Goal: Task Accomplishment & Management: Manage account settings

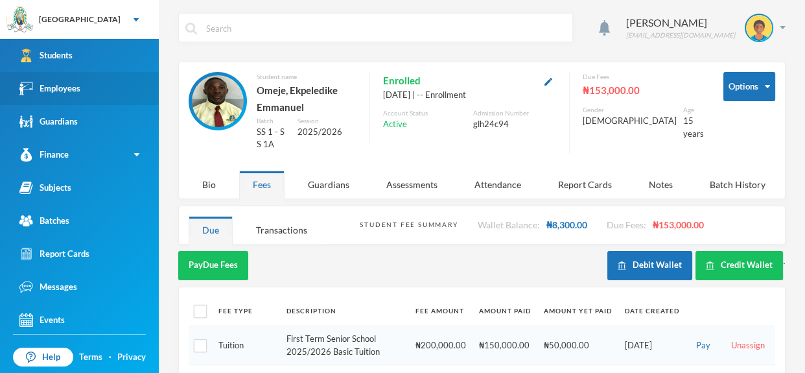
click at [126, 78] on link "Employees" at bounding box center [79, 88] width 159 height 33
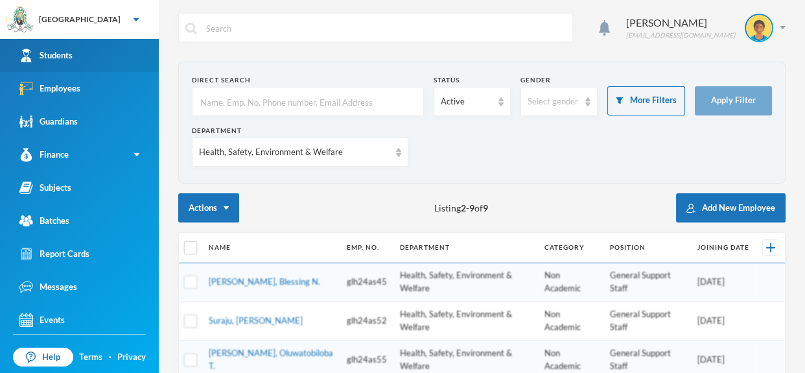
click at [115, 54] on link "Students" at bounding box center [79, 55] width 159 height 33
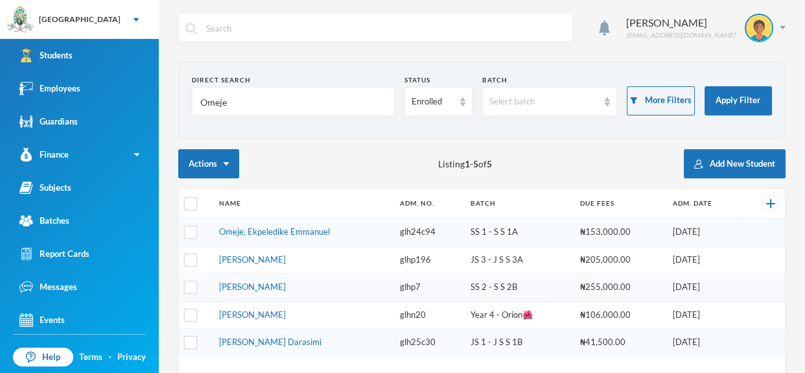
click at [268, 112] on input "Omeje" at bounding box center [293, 102] width 189 height 29
type input "O"
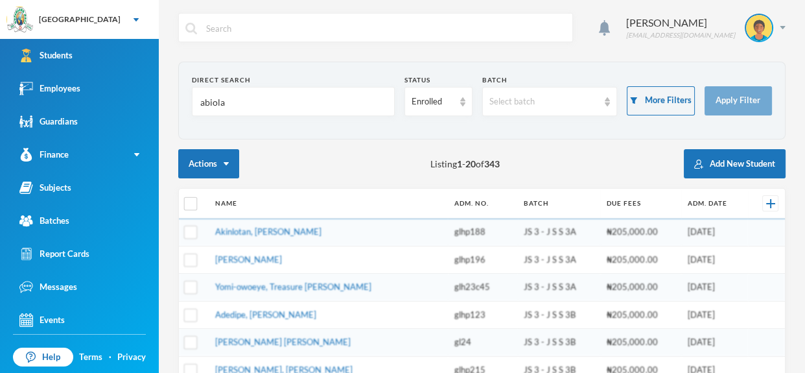
type input "abiola"
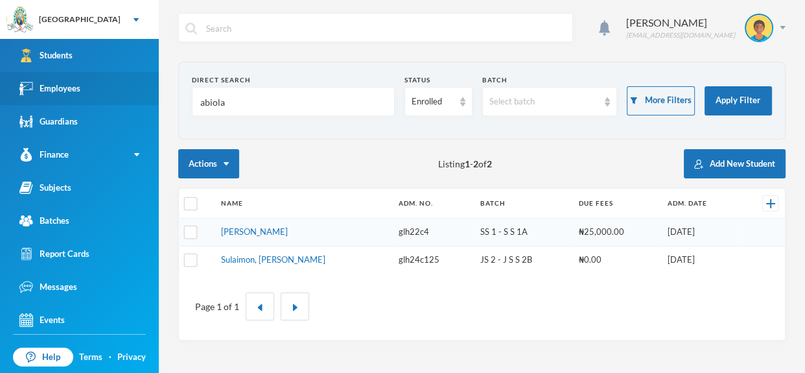
click at [132, 82] on link "Employees" at bounding box center [79, 88] width 159 height 33
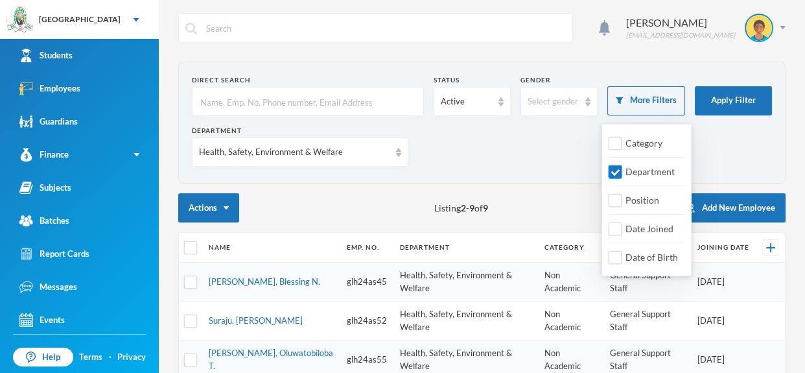
click at [613, 172] on input "Department" at bounding box center [616, 172] width 14 height 14
checkbox input "false"
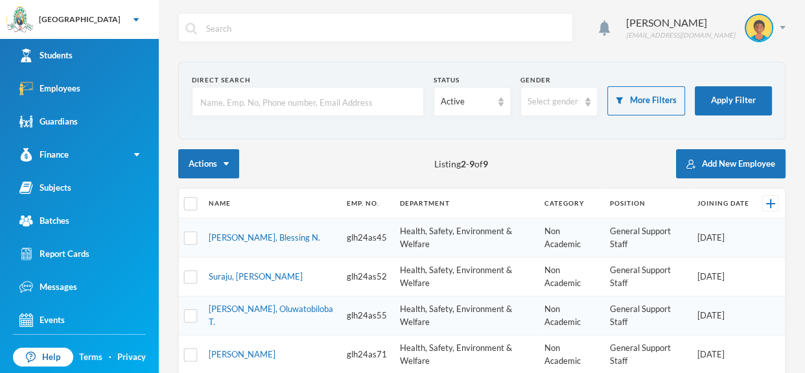
click at [351, 99] on input "text" at bounding box center [308, 102] width 218 height 29
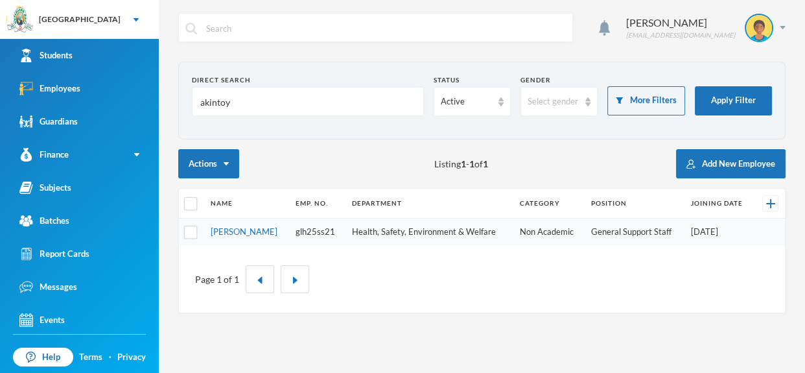
type input "akintoye"
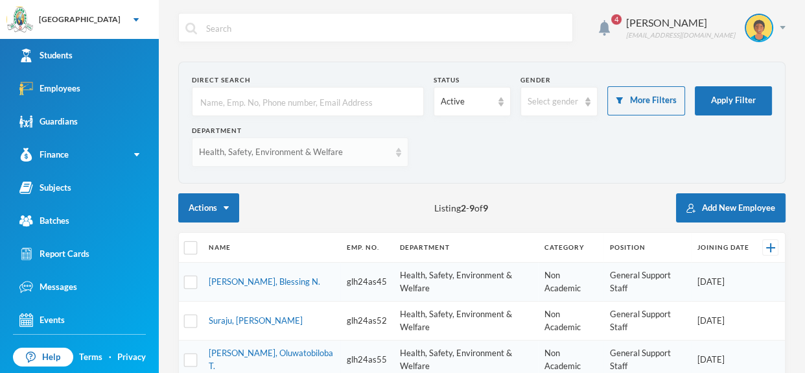
click at [382, 153] on div "Health, Safety, Environment & Welfare" at bounding box center [294, 152] width 191 height 13
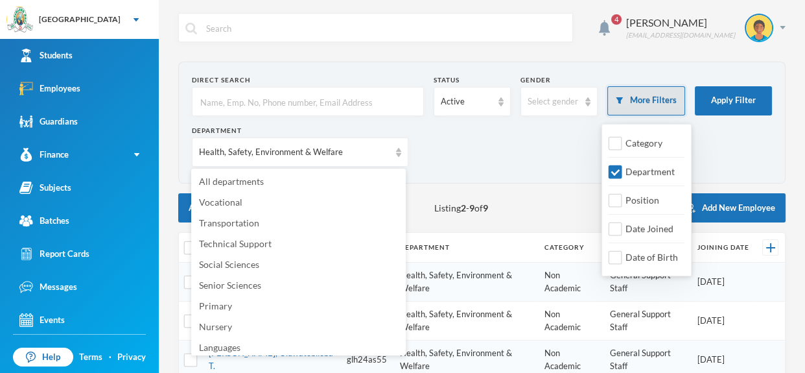
click at [649, 108] on button "More Filters" at bounding box center [646, 100] width 77 height 29
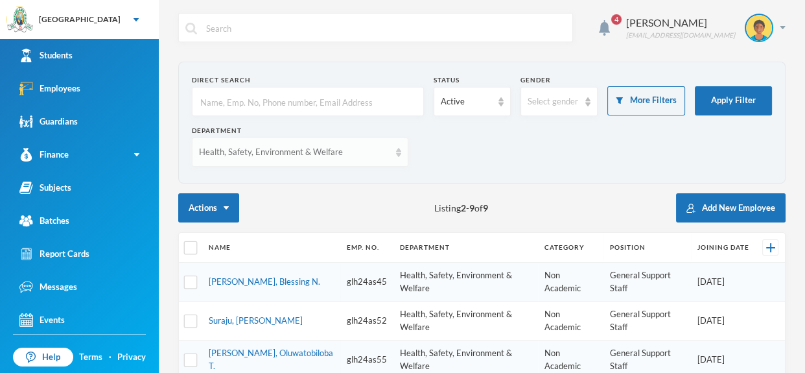
click at [396, 156] on img at bounding box center [398, 152] width 5 height 9
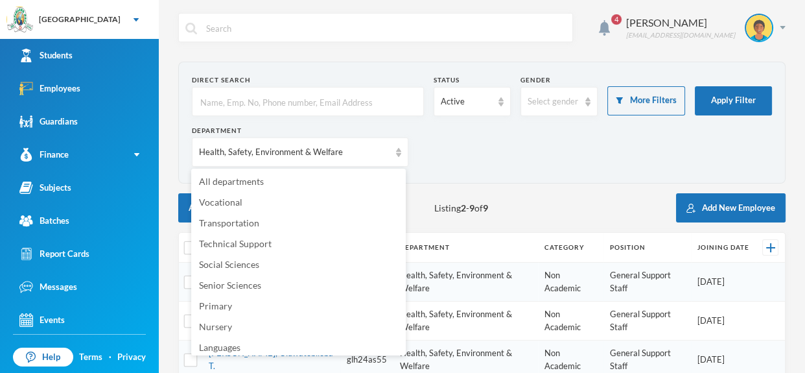
click at [570, 128] on div "Department Health, Safety, Environment & Welfare" at bounding box center [482, 151] width 580 height 51
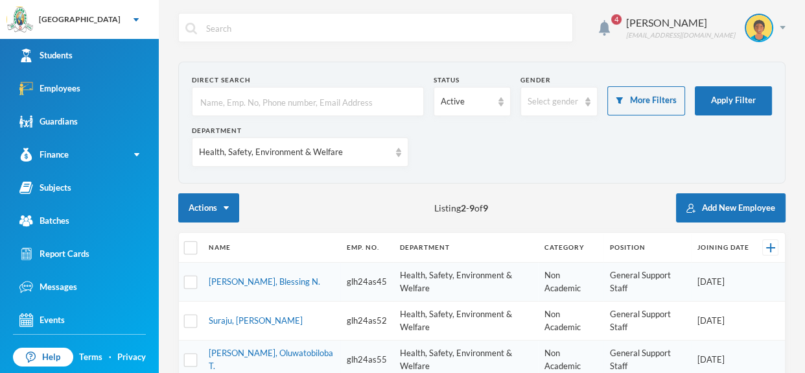
click at [570, 128] on div "Department Health, Safety, Environment & Welfare" at bounding box center [482, 151] width 580 height 51
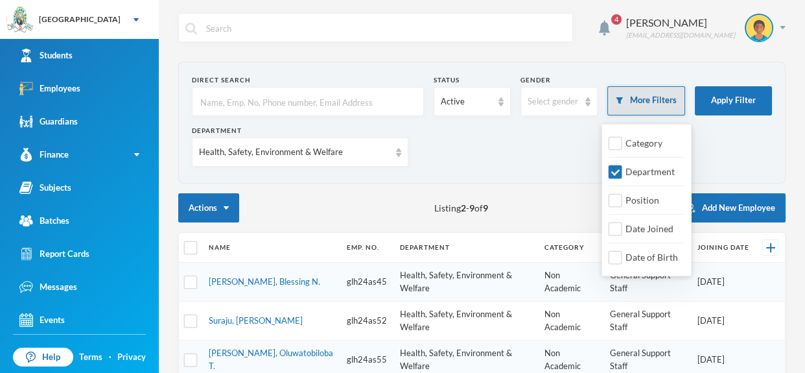
click at [674, 95] on button "More Filters" at bounding box center [646, 100] width 77 height 29
click at [617, 167] on input "Department" at bounding box center [616, 172] width 14 height 14
checkbox input "false"
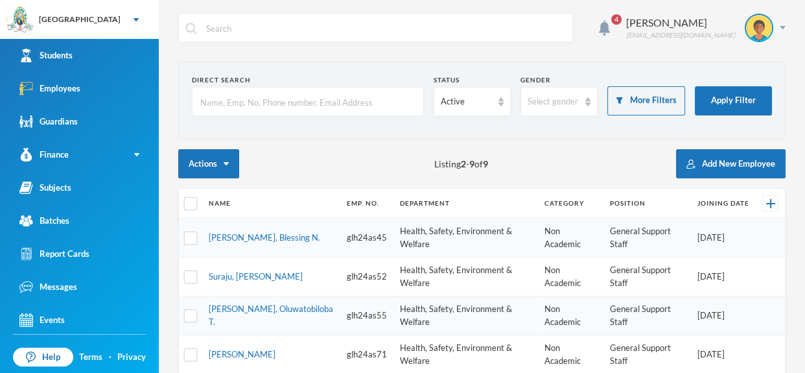
click at [535, 161] on div "Actions Listing 2 - 9 of 9 Add New Employee" at bounding box center [482, 163] width 608 height 29
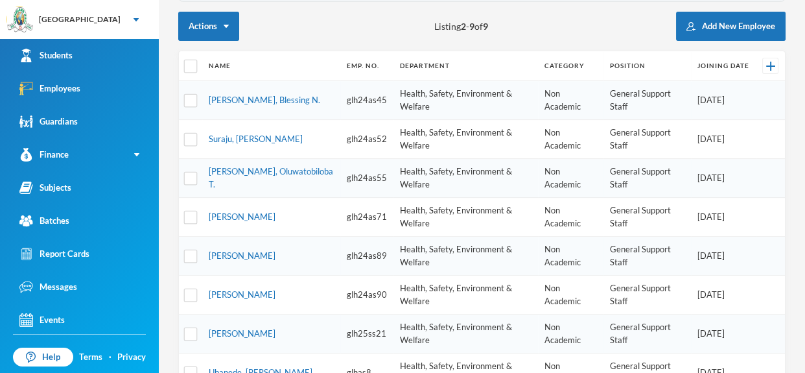
scroll to position [142, 0]
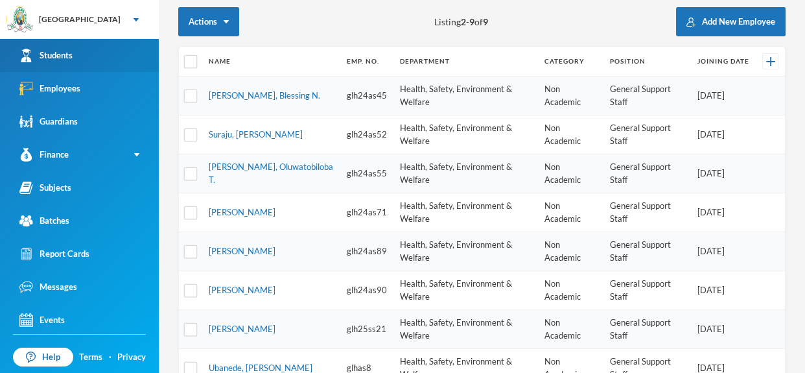
click at [112, 60] on link "Students" at bounding box center [79, 55] width 159 height 33
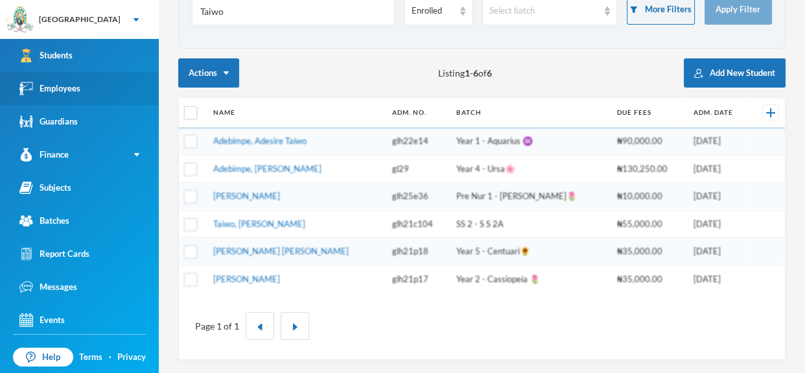
scroll to position [88, 0]
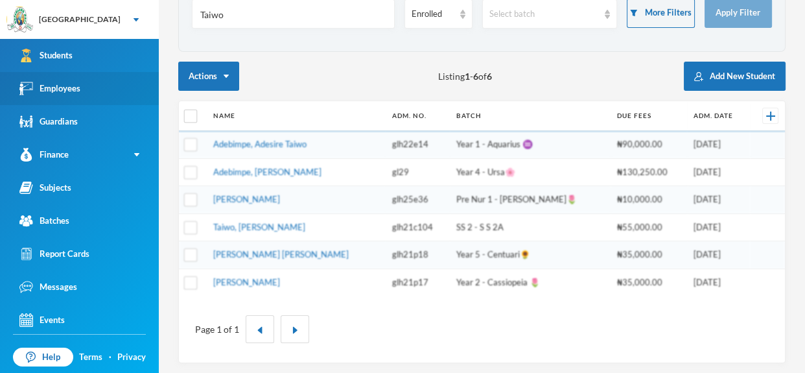
click at [110, 84] on link "Employees" at bounding box center [79, 88] width 159 height 33
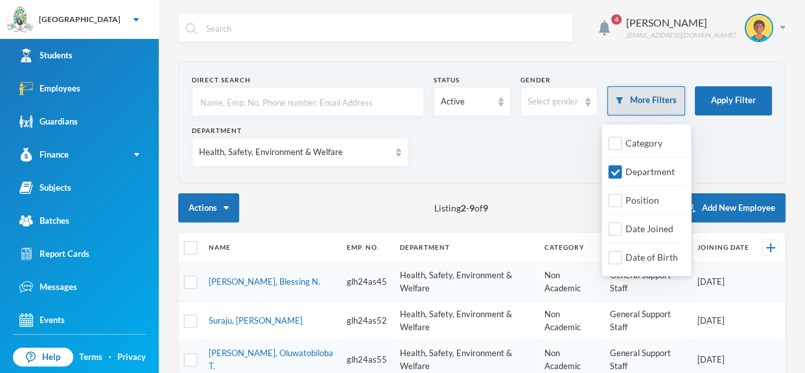
click at [672, 92] on button "More Filters" at bounding box center [646, 100] width 77 height 29
click at [619, 169] on input "Department" at bounding box center [616, 172] width 14 height 14
checkbox input "false"
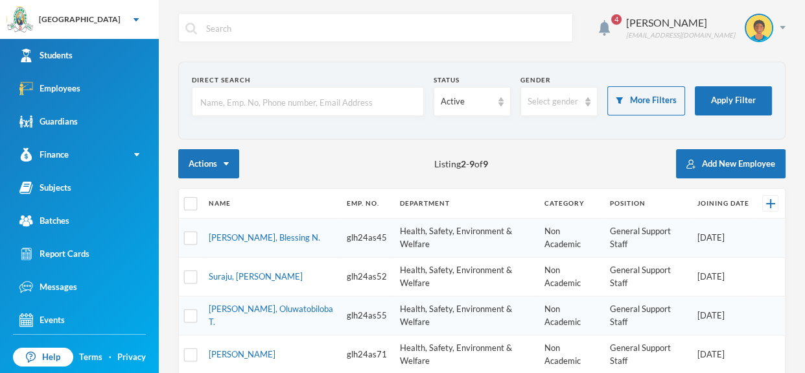
click at [375, 99] on input "text" at bounding box center [308, 102] width 218 height 29
click at [128, 56] on link "Students" at bounding box center [79, 55] width 159 height 33
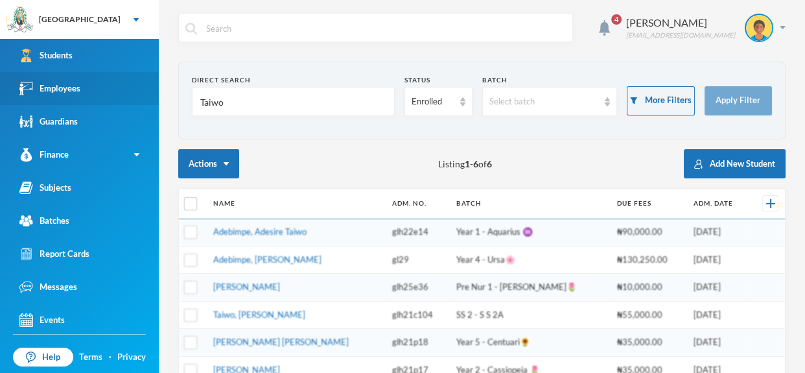
click at [124, 93] on link "Employees" at bounding box center [79, 88] width 159 height 33
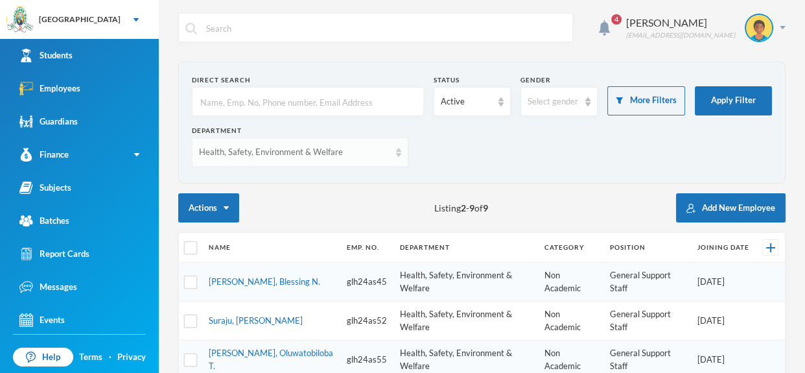
click at [395, 157] on div "Health, Safety, Environment & Welfare" at bounding box center [300, 151] width 217 height 29
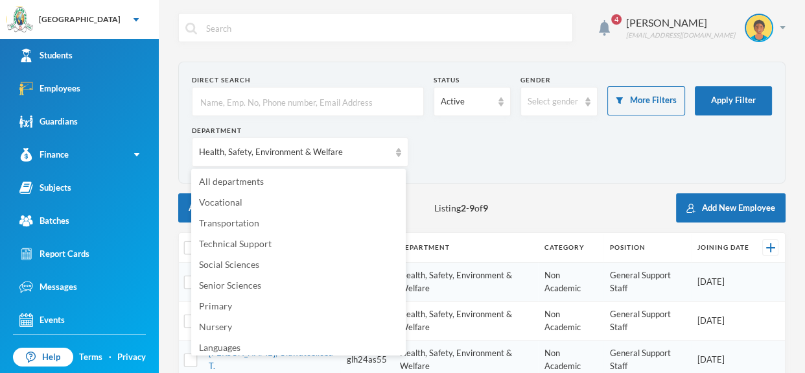
click at [507, 152] on div "Department Health, Safety, Environment & Welfare" at bounding box center [482, 151] width 580 height 51
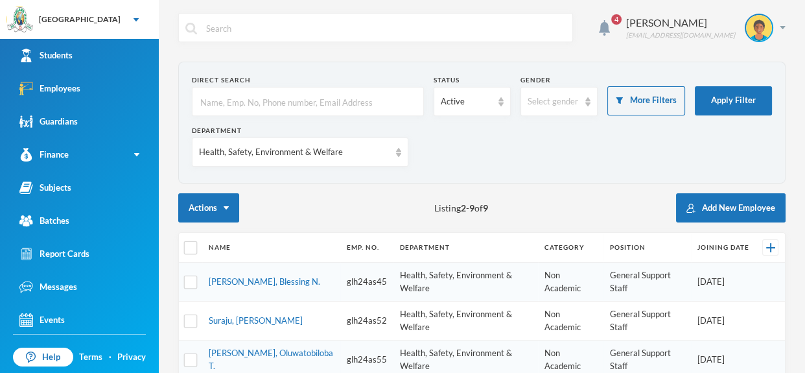
click at [344, 105] on input "text" at bounding box center [308, 102] width 218 height 29
click at [341, 104] on input "text" at bounding box center [308, 102] width 218 height 29
click at [134, 42] on link "Students" at bounding box center [79, 55] width 159 height 33
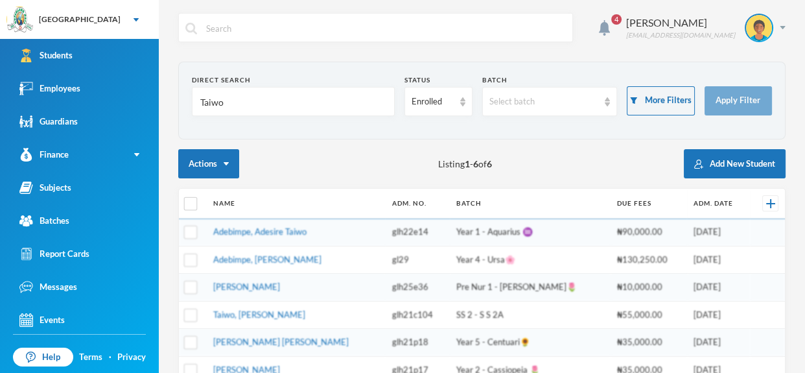
click at [262, 98] on input "Taiwo" at bounding box center [293, 102] width 189 height 29
type input "T"
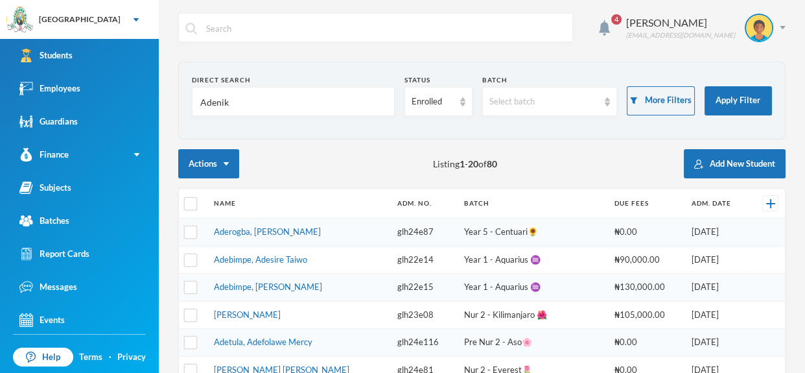
type input "Adenike"
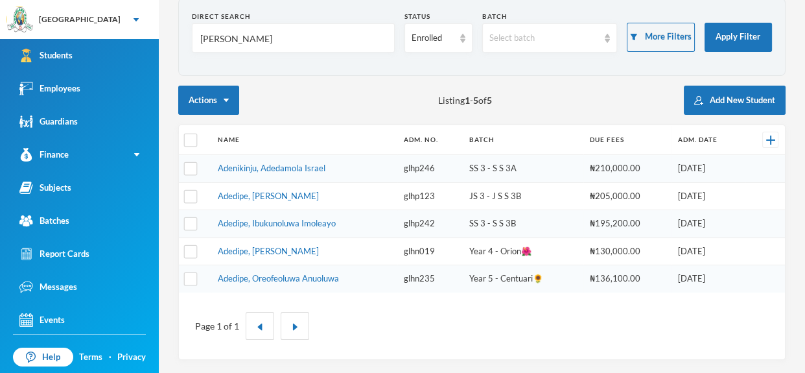
scroll to position [60, 0]
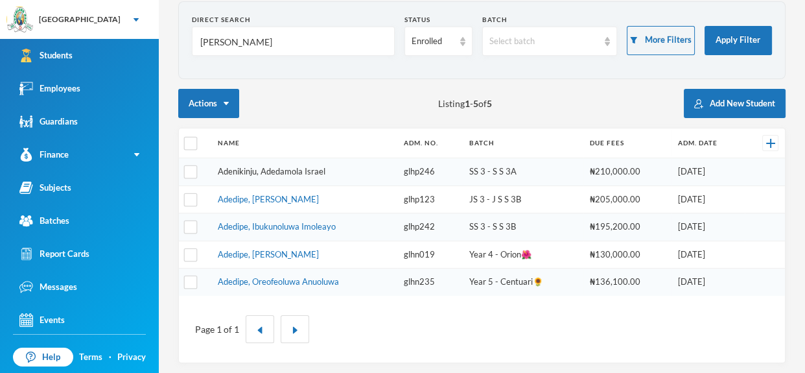
click at [294, 169] on link "Adenikinju, Adedamola Israel" at bounding box center [272, 171] width 108 height 10
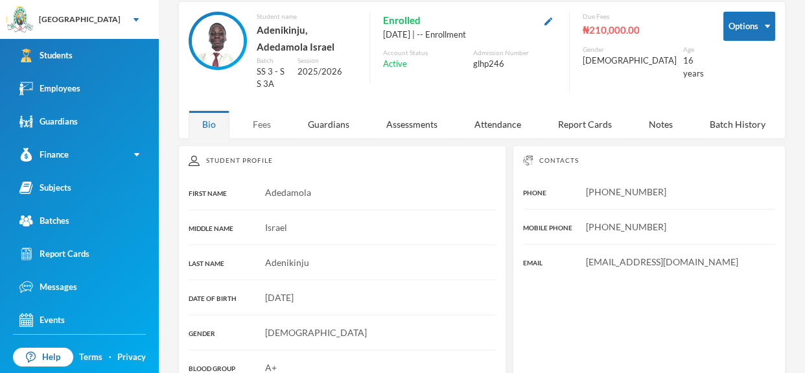
click at [269, 110] on div "Fees" at bounding box center [261, 124] width 45 height 28
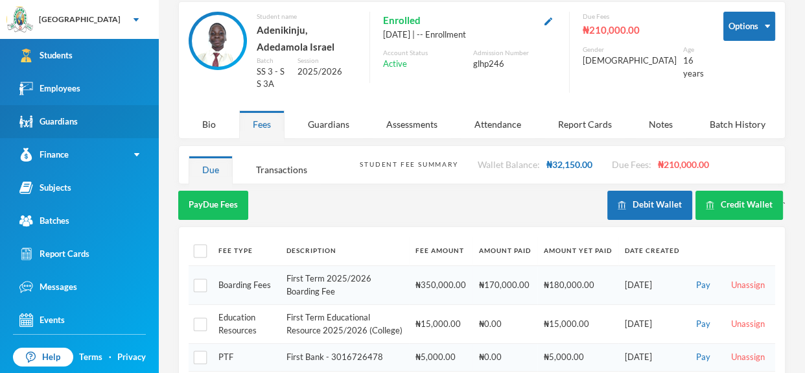
click at [136, 105] on link "Guardians" at bounding box center [79, 121] width 159 height 33
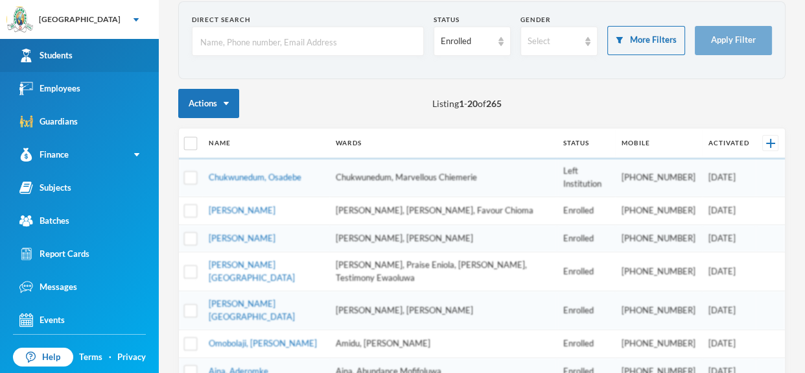
click at [121, 48] on link "Students" at bounding box center [79, 55] width 159 height 33
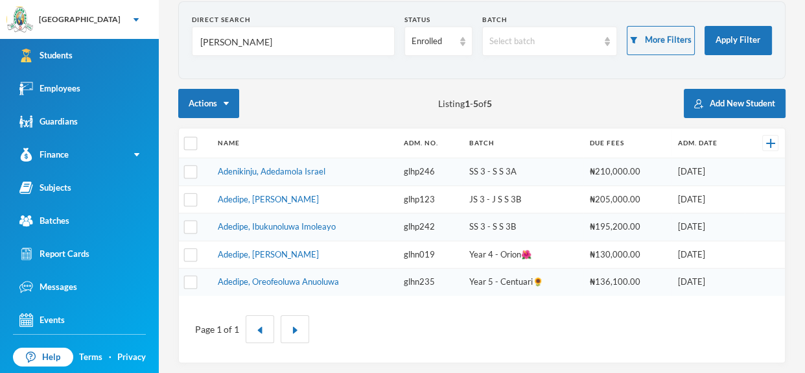
click at [252, 40] on input "Adenike" at bounding box center [293, 41] width 189 height 29
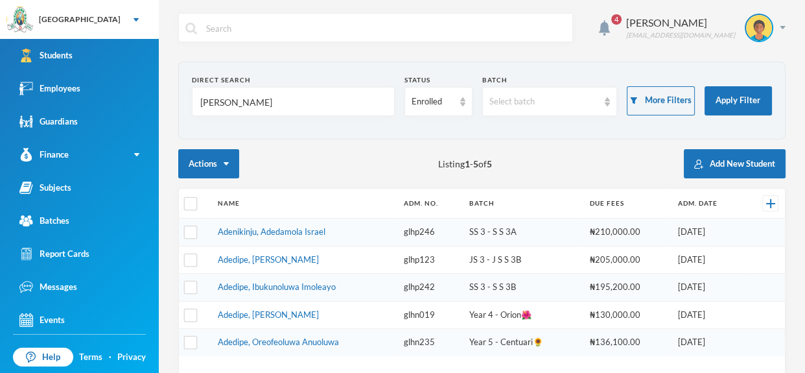
click at [243, 105] on input "Adenike" at bounding box center [293, 102] width 189 height 29
type input "A"
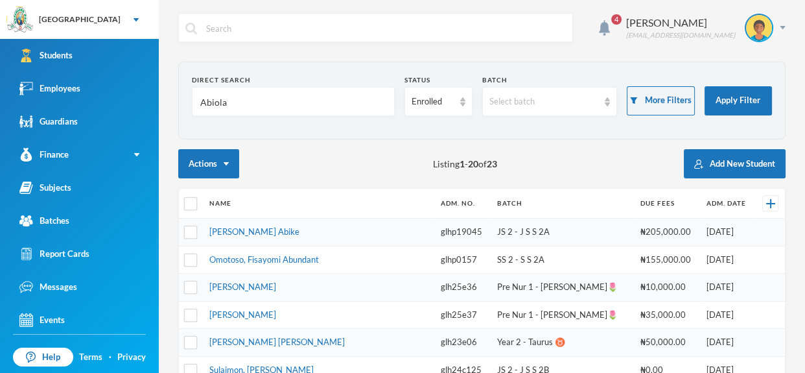
click at [531, 170] on div "Actions Listing 1 - 20 of 23 Add New Student" at bounding box center [482, 163] width 608 height 29
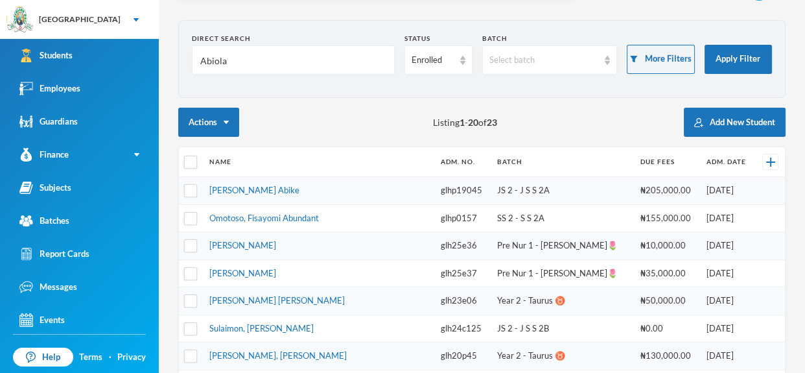
scroll to position [44, 0]
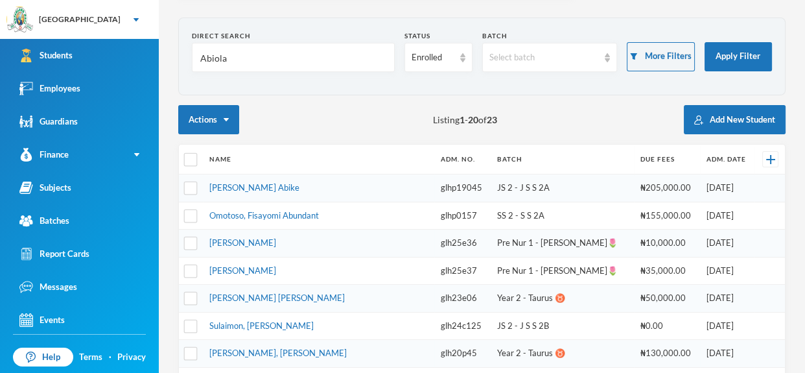
click at [289, 64] on input "Abiola" at bounding box center [293, 57] width 189 height 29
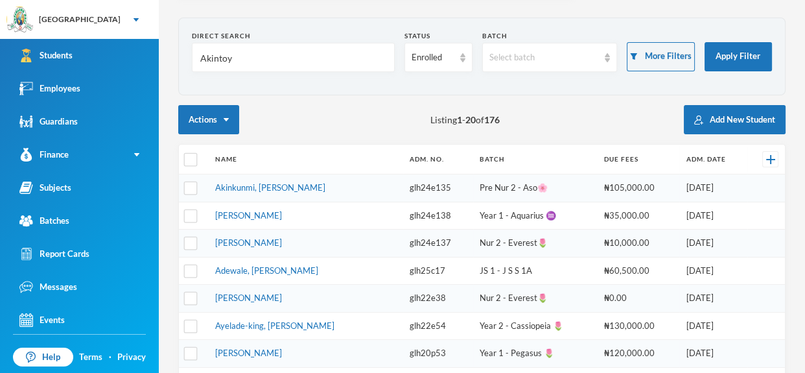
type input "Akintoye"
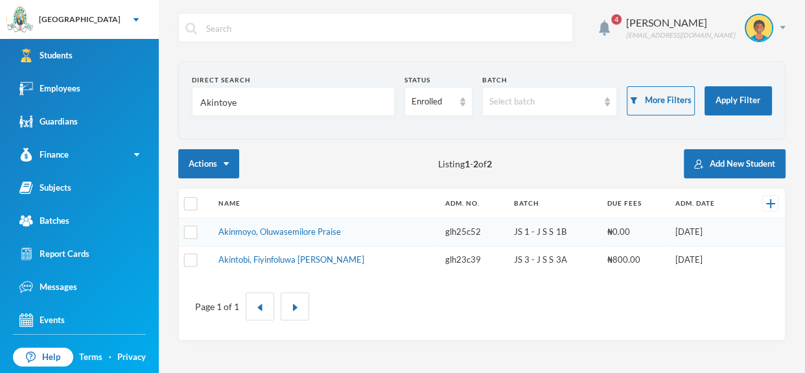
scroll to position [0, 0]
click at [132, 89] on link "Employees" at bounding box center [79, 88] width 159 height 33
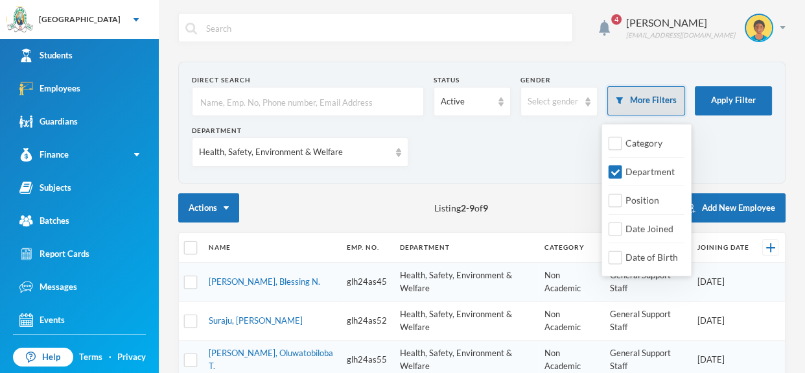
click at [674, 95] on button "More Filters" at bounding box center [646, 100] width 77 height 29
click at [621, 171] on input "Department" at bounding box center [616, 172] width 14 height 14
checkbox input "false"
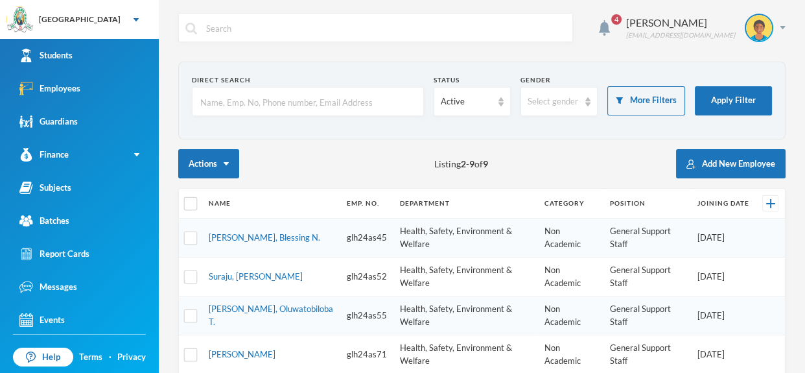
click at [371, 102] on input "text" at bounding box center [308, 102] width 218 height 29
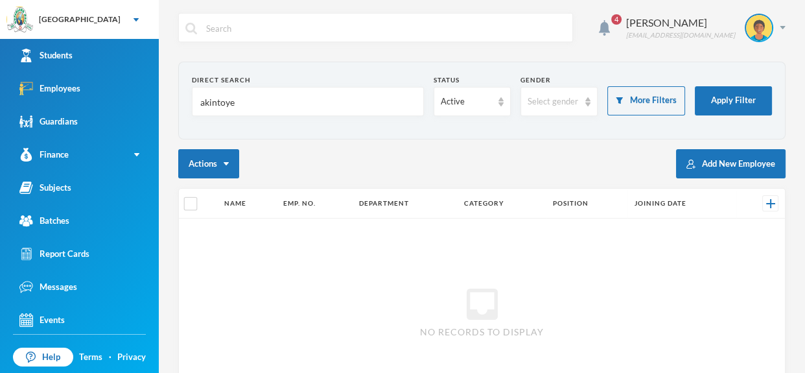
click at [305, 91] on input "akintoye" at bounding box center [308, 102] width 218 height 29
type input "a"
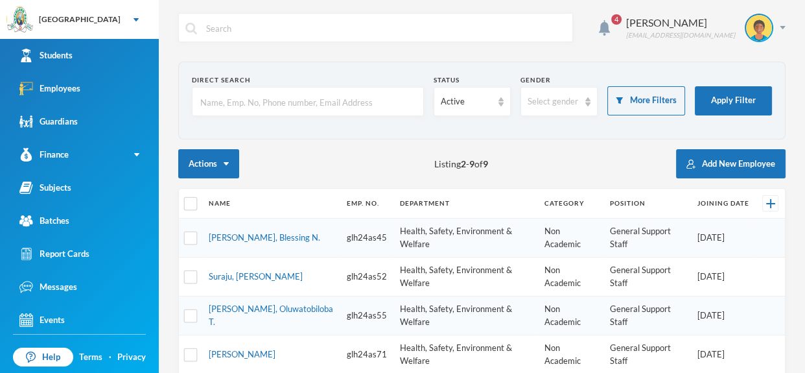
scroll to position [142, 0]
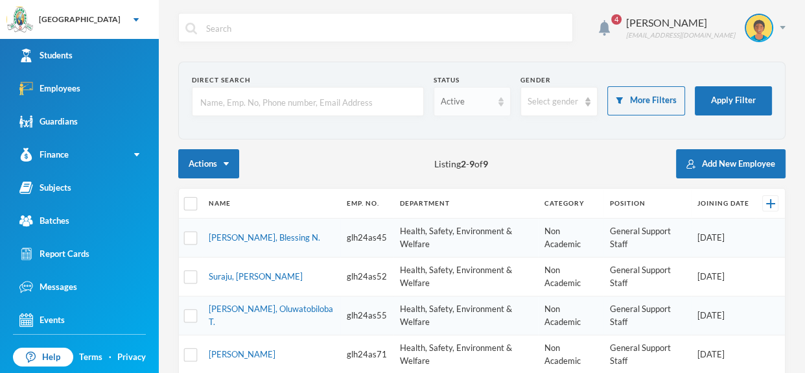
click at [501, 106] on div "Active" at bounding box center [472, 101] width 77 height 29
click at [588, 105] on img at bounding box center [588, 101] width 5 height 9
click at [580, 128] on li "All genders" at bounding box center [579, 131] width 117 height 21
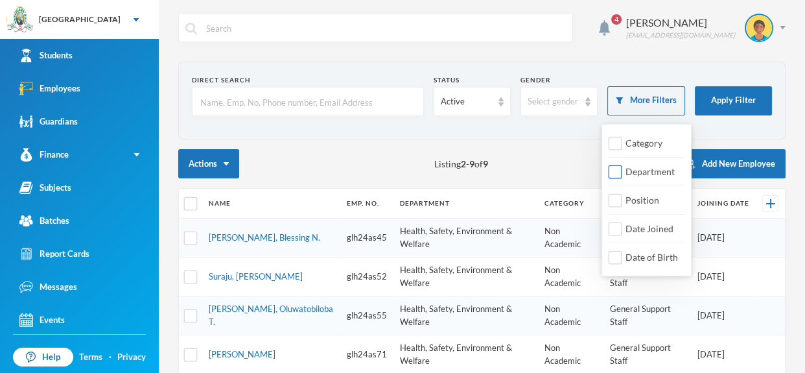
click at [617, 176] on input "Department" at bounding box center [616, 172] width 14 height 14
checkbox input "true"
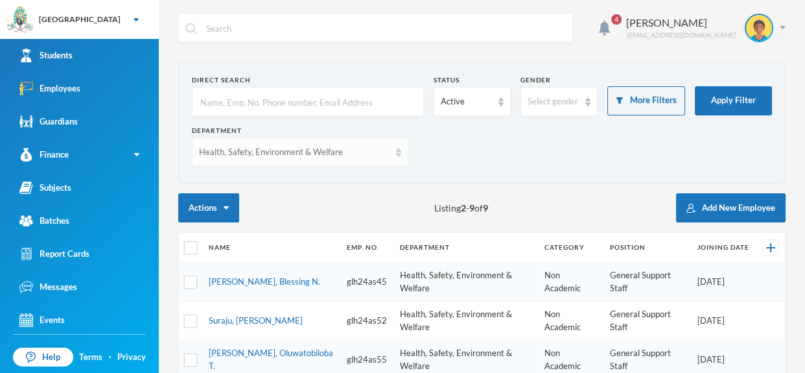
click at [398, 154] on img at bounding box center [398, 152] width 5 height 9
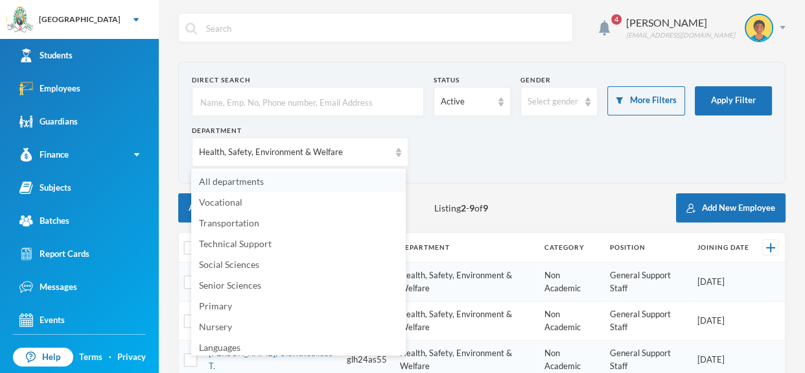
click at [368, 176] on li "All departments" at bounding box center [298, 181] width 215 height 21
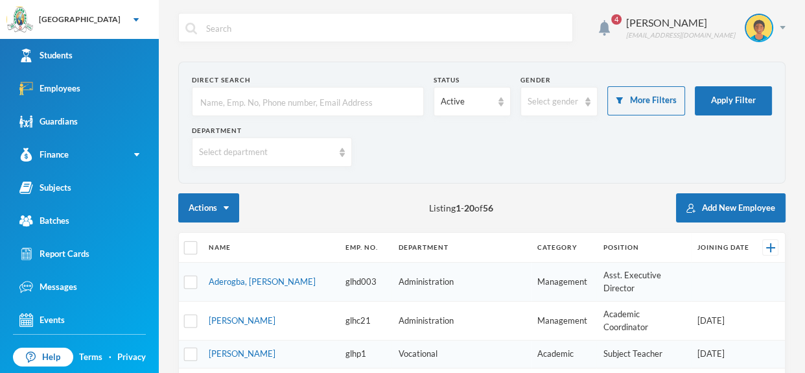
click at [353, 91] on input "text" at bounding box center [308, 102] width 218 height 29
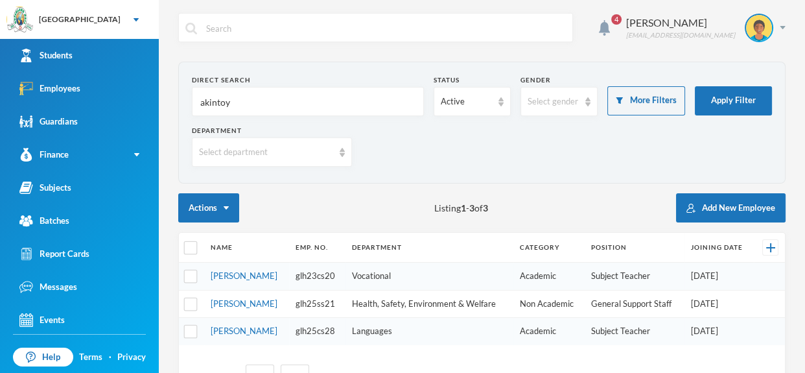
type input "akintoye"
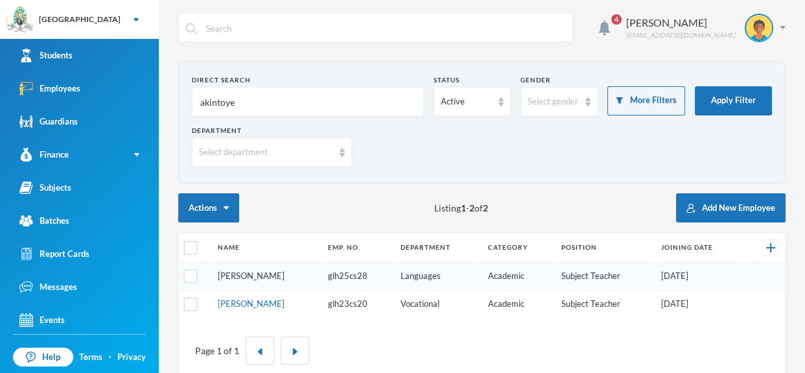
click at [267, 276] on link "Akintoye, Abiola E." at bounding box center [251, 275] width 67 height 10
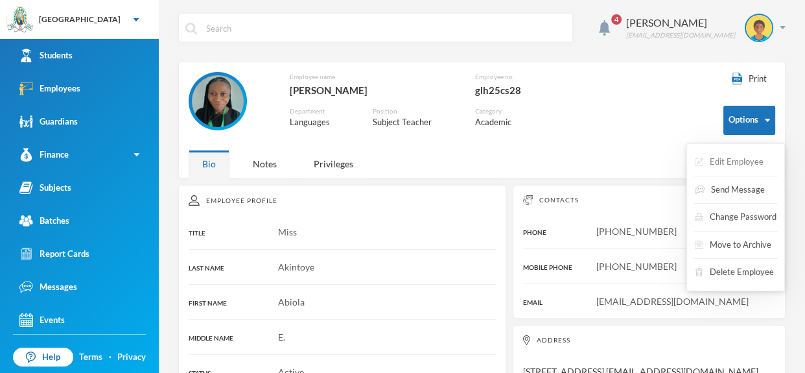
click at [740, 160] on button "Edit Employee" at bounding box center [729, 161] width 71 height 23
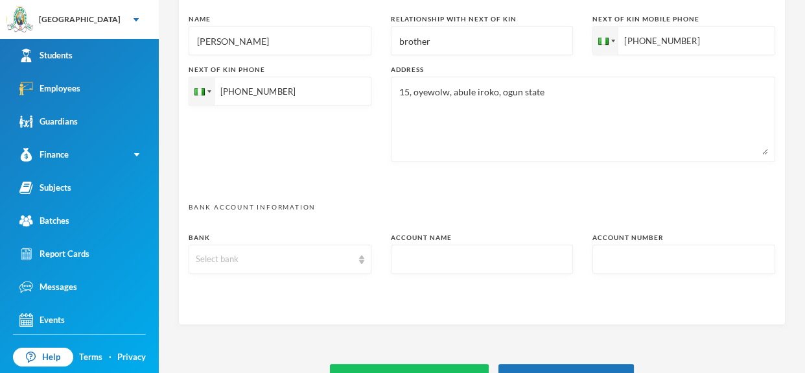
scroll to position [713, 0]
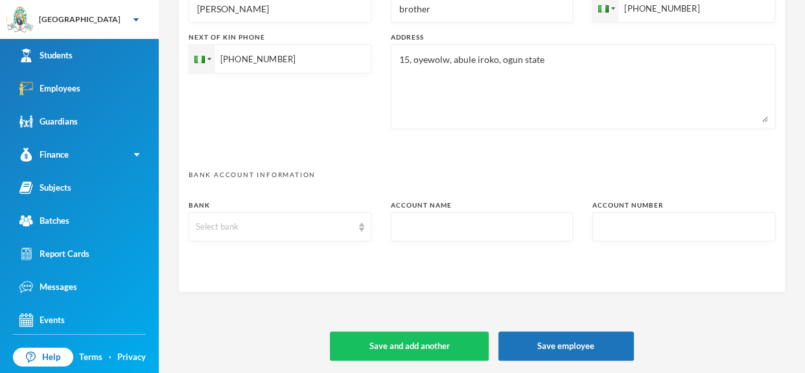
click at [622, 214] on input "text" at bounding box center [684, 227] width 169 height 29
type input "3"
type textarea "15, oyewole street, abule iroko, ogun state akintoyeabiola2018@gmail.com"
type input "32"
type textarea "15, oyewole street, abule iroko, ogun state akintoyeabiola2018@gmail.com"
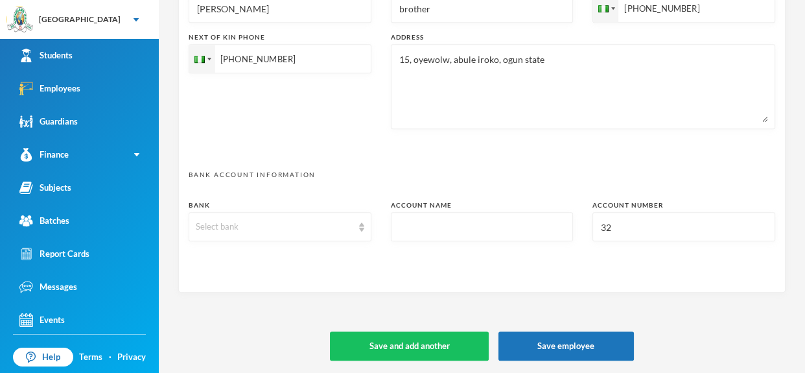
type input "322"
type textarea "15, oyewole street, abule iroko, ogun state akintoyeabiola2018@gmail.com"
type input "3226"
type textarea "15, oyewole street, abule iroko, ogun state akintoyeabiola2018@gmail.com"
type input "32266"
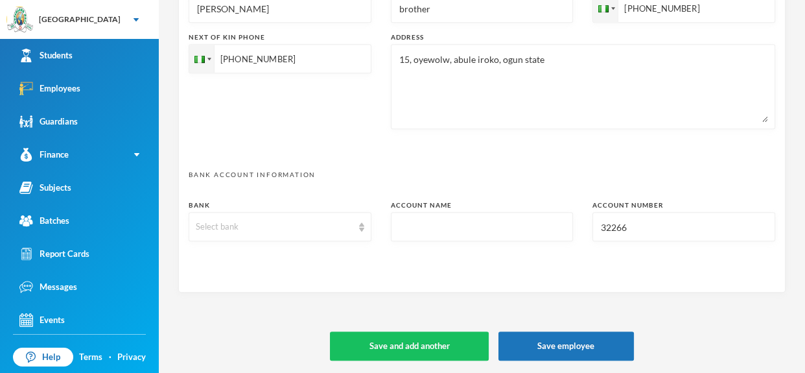
type textarea "15, oyewole street, abule iroko, ogun state akintoyeabiola2018@gmail.com"
type input "3226632"
type textarea "15, oyewole street, abule iroko, ogun state akintoyeabiola2018@gmail.com"
type input "32266322"
type textarea "15, oyewole street, abule iroko, ogun state akintoyeabiola2018@gmail.com"
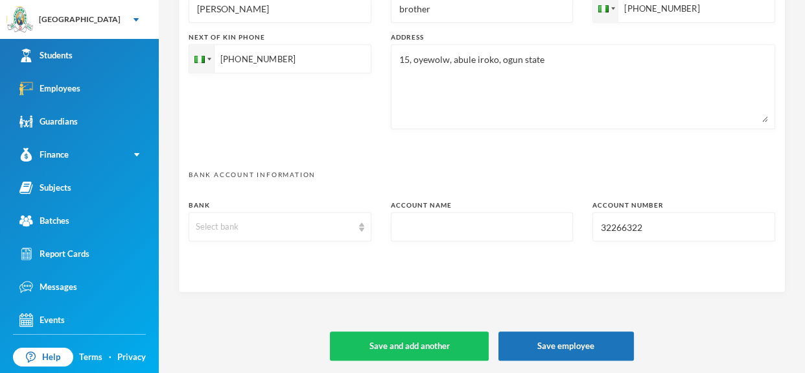
type input "322663223"
type textarea "15, oyewole street, abule iroko, ogun state akintoyeabiola2018@gmail.com"
type input "3226632233"
type textarea "15, oyewole street, abule iroko, ogun state akintoyeabiola2018@gmail.com"
type input "3226632233"
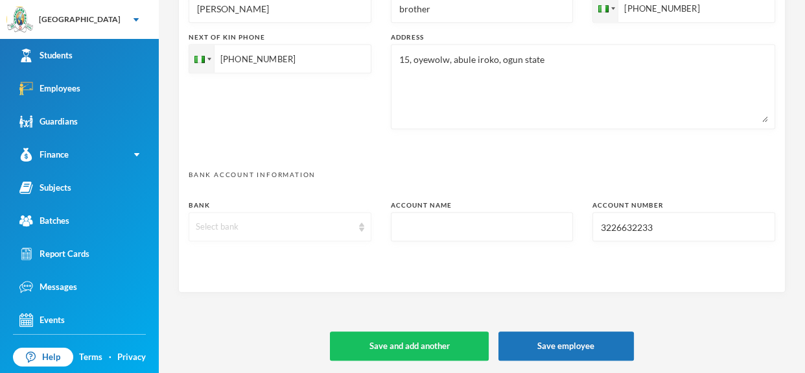
click at [364, 231] on div "Select bank" at bounding box center [280, 226] width 183 height 29
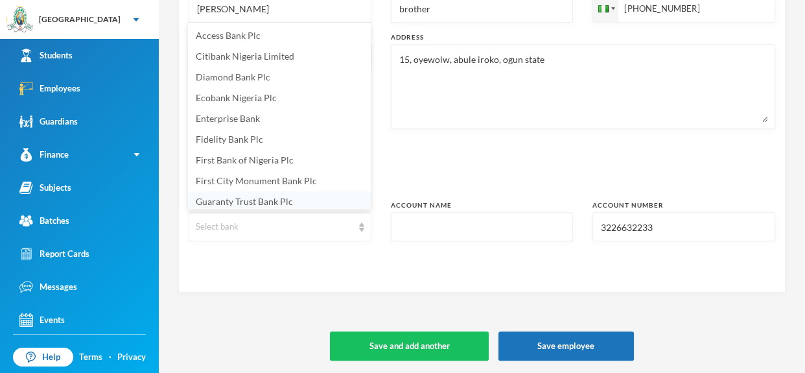
scroll to position [2, 0]
click at [327, 159] on li "First Bank of Nigeria Plc" at bounding box center [279, 158] width 183 height 21
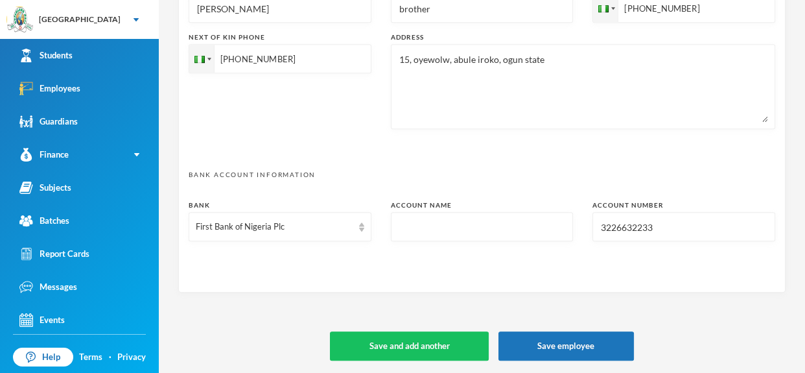
click at [446, 229] on input "text" at bounding box center [482, 227] width 169 height 29
click at [606, 233] on input "3226632233" at bounding box center [684, 227] width 169 height 29
click at [600, 228] on input "3226632233" at bounding box center [684, 227] width 169 height 29
drag, startPoint x: 600, startPoint y: 228, endPoint x: 721, endPoint y: 221, distance: 120.8
click at [721, 221] on input "3226632233" at bounding box center [684, 227] width 169 height 29
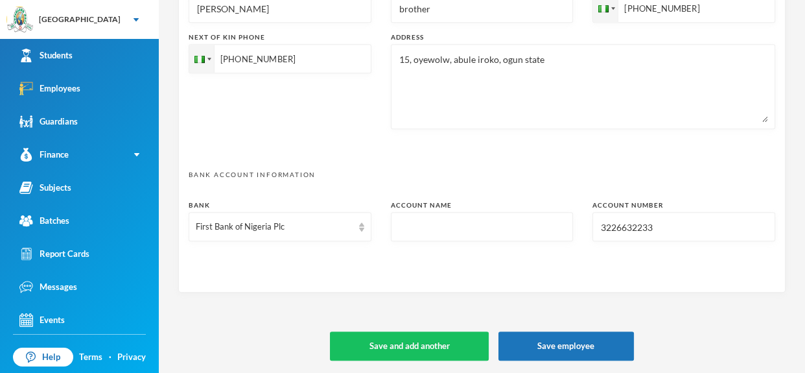
click at [717, 222] on input "3226632233" at bounding box center [684, 227] width 169 height 29
type textarea "15, oyewole street, abule iroko, ogun state akintoyeabiola2018@gmail.com"
type input "3"
type textarea "15, oyewole street, abule iroko, ogun state akintoyeabiola2018@gmail.com"
click at [532, 222] on input "text" at bounding box center [482, 227] width 169 height 29
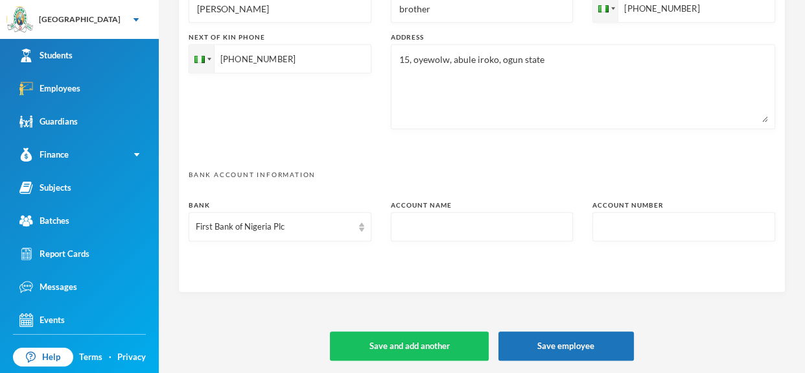
type input "A"
type textarea "15, oyewole street, abule iroko, ogun state akintoyeabiola2018@gmail.com"
type input "Ak"
type textarea "15, oyewole street, abule iroko, ogun state akintoyeabiola2018@gmail.com"
type input "Aki"
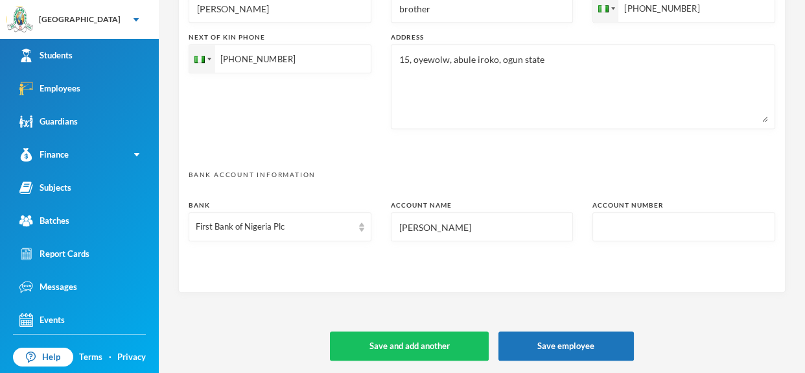
type textarea "15, oyewole street, abule iroko, ogun state akintoyeabiola2018@gmail.com"
type input "Akin"
type textarea "15, oyewole street, abule iroko, ogun state akintoyeabiola2018@gmail.com"
type input "Akint"
type textarea "15, oyewole street, abule iroko, ogun state akintoyeabiola2018@gmail.com"
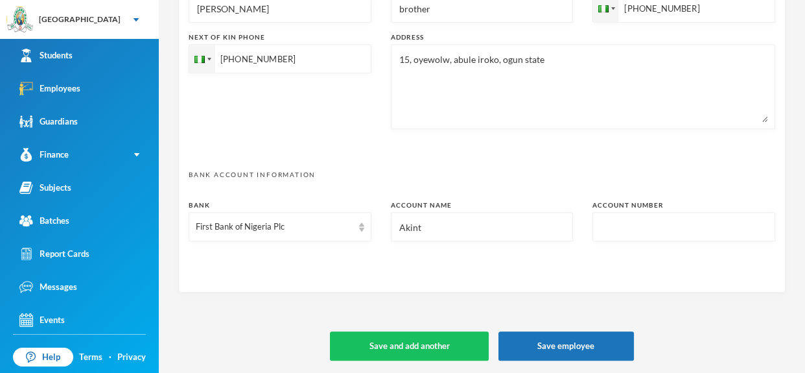
type input "Akinto"
type textarea "15, oyewole street, abule iroko, ogun state akintoyeabiola2018@gmail.com"
type input "Akintoye"
type textarea "15, oyewole street, abule iroko, ogun state akintoyeabiola2018@gmail.com"
type input "Akintoye A"
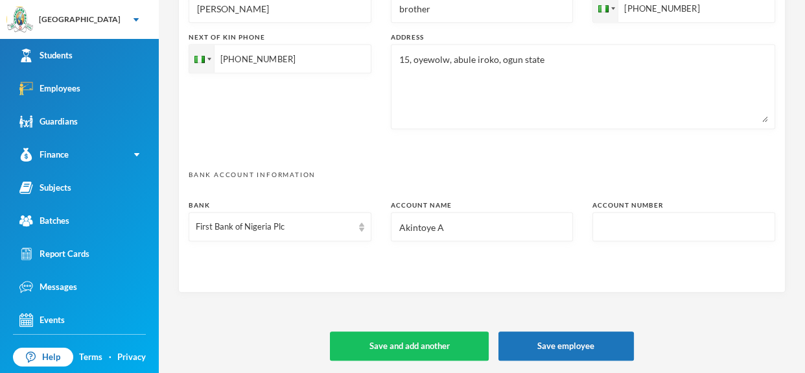
type textarea "15, oyewole street, abule iroko, ogun state akintoyeabiola2018@gmail.com"
type input "Akintoye Ab"
type textarea "15, oyewole street, abule iroko, ogun state akintoyeabiola2018@gmail.com"
type input "Akintoye Abi"
type textarea "15, oyewole street, abule iroko, ogun state akintoyeabiola2018@gmail.com"
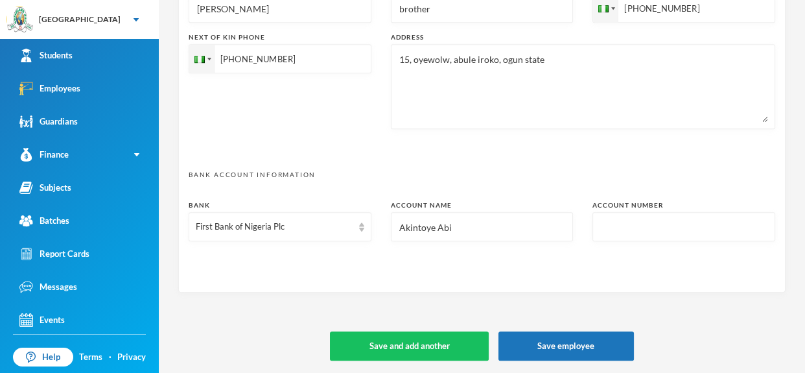
type input "Akintoye Abio"
type textarea "15, oyewole street, abule iroko, ogun state akintoyeabiola2018@gmail.com"
type input "Akintoye Abiol"
type textarea "15, oyewole street, abule iroko, ogun state akintoyeabiola2018@gmail.com"
type input "Akintoye Abiola"
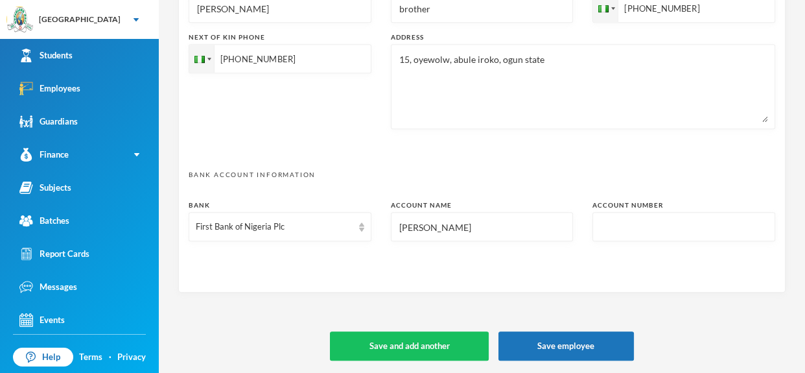
type textarea "15, oyewole street, abule iroko, ogun state akintoyeabiola2018@gmail.com"
type input "Akintoye Abiola E"
type textarea "15, oyewole street, abule iroko, ogun state akintoyeabiola2018@gmail.com"
type input "Akintoye Abiola El"
type textarea "15, oyewole street, abule iroko, ogun state akintoyeabiola2018@gmail.com"
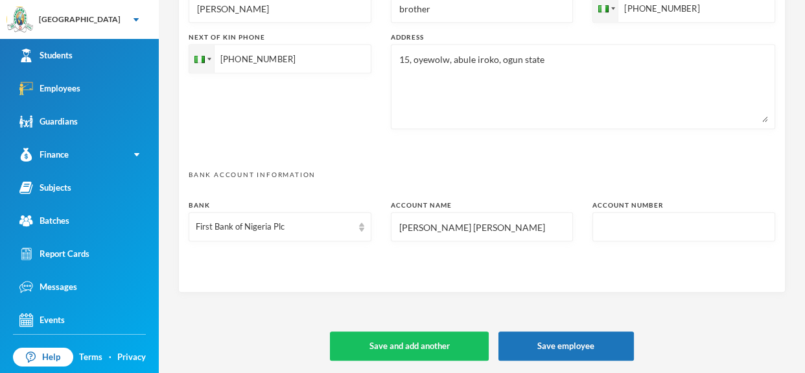
type input "Akintoye Abiola Eliz"
type textarea "15, oyewole street, abule iroko, ogun state akintoyeabiola2018@gmail.com"
type input "Akintoye Abiola Elizab"
type textarea "15, oyewole street, abule iroko, ogun state akintoyeabiola2018@gmail.com"
type input "Akintoye Abiola Elizabe"
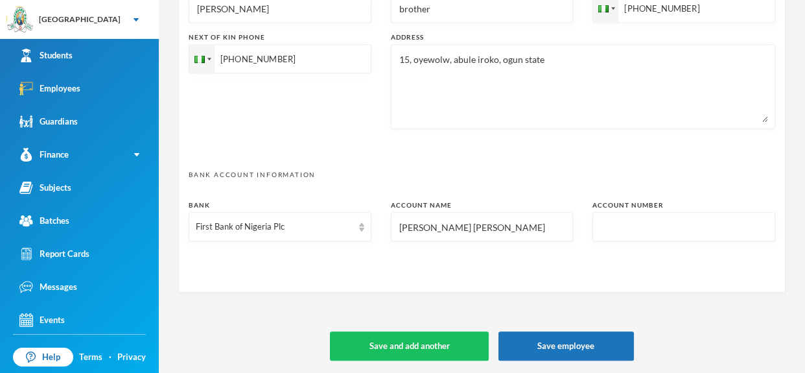
type textarea "15, oyewole street, abule iroko, ogun state akintoyeabiola2018@gmail.com"
type input "Akintoye Abiola Elizabet"
type textarea "15, oyewole street, abule iroko, ogun state akintoyeabiola2018@gmail.com"
type input "Akintoye Abiola Elizabeth"
type textarea "15, oyewole street, abule iroko, ogun state akintoyeabiola2018@gmail.com"
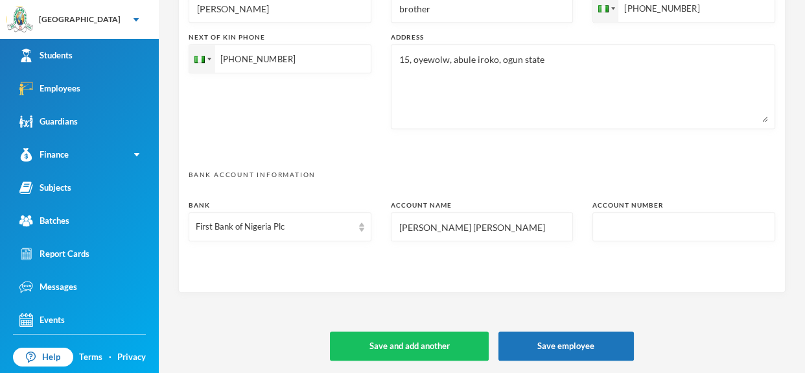
type input "Akintoye Abiola Elizabeth"
click at [652, 217] on input "text" at bounding box center [684, 227] width 169 height 29
type input "3"
type textarea "15, oyewole street, abule iroko, ogun state akintoyeabiola2018@gmail.com"
type input "32"
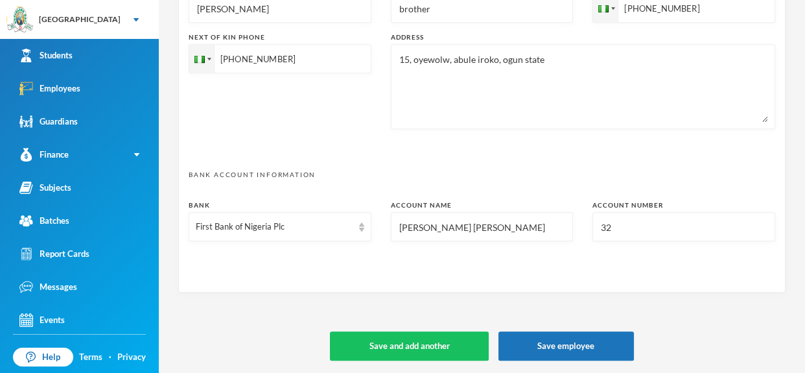
type textarea "15, oyewole street, abule iroko, ogun state akintoyeabiola2018@gmail.com"
type input "322"
type textarea "15, oyewole street, abule iroko, ogun state akintoyeabiola2018@gmail.com"
type input "3226"
type textarea "15, oyewole street, abule iroko, ogun state akintoyeabiola2018@gmail.com"
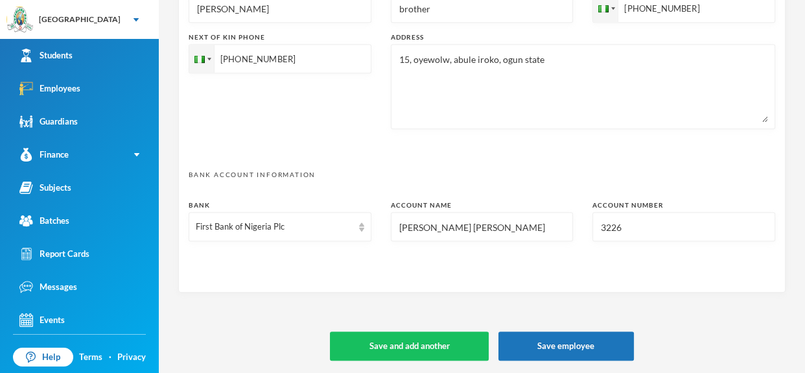
type input "32266"
type textarea "15, oyewole street, abule iroko, ogun state akintoyeabiola2018@gmail.com"
type input "322662"
type textarea "15, oyewole street, abule iroko, ogun state akintoyeabiola2018@gmail.com"
type input "3226627"
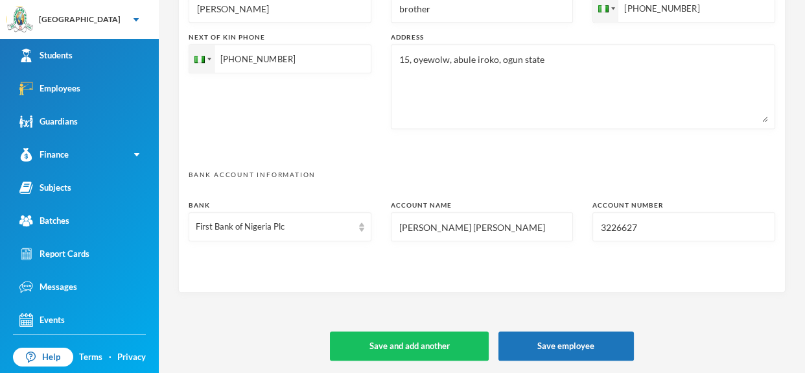
type textarea "15, oyewole street, abule iroko, ogun state akintoyeabiola2018@gmail.com"
type input "322662787"
type textarea "15, oyewole street, abule iroko, ogun state akintoyeabiola2018@gmail.com"
type input "3226627877"
type textarea "15, oyewole street, abule iroko, ogun state akintoyeabiola2018@gmail.com"
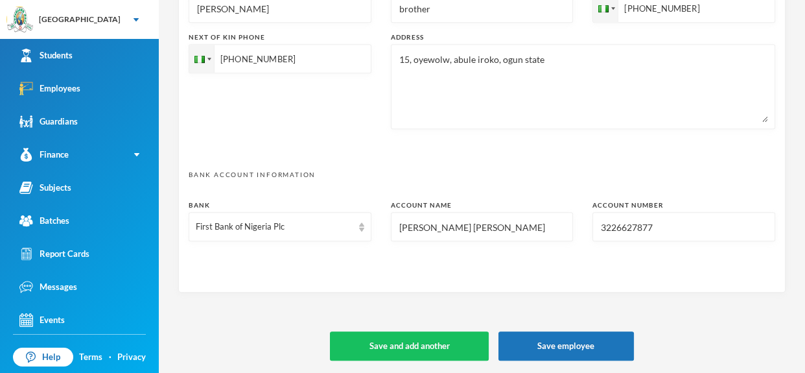
type input "3226627877"
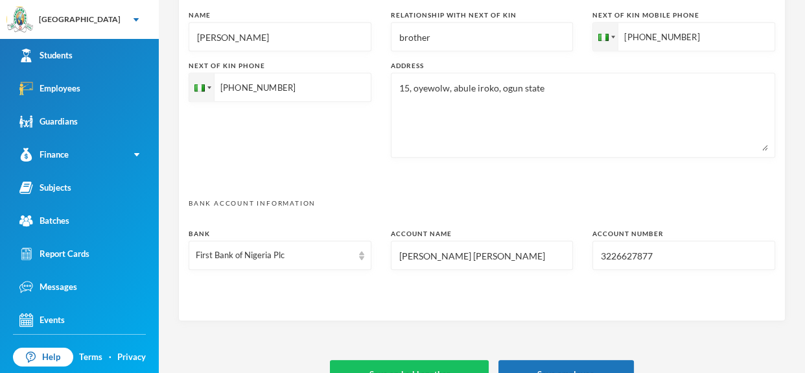
scroll to position [713, 0]
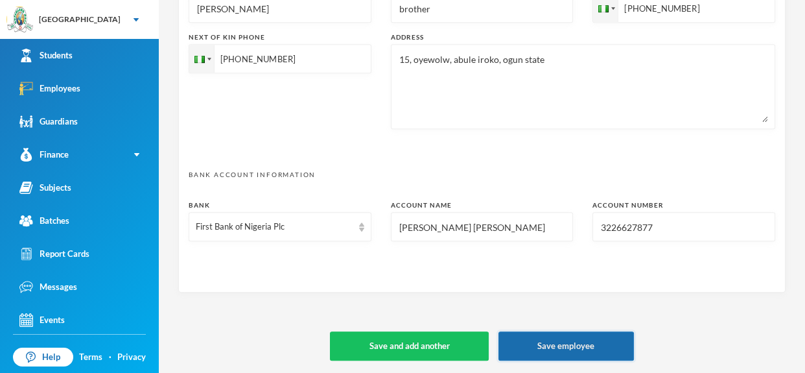
click at [596, 346] on button "Save employee" at bounding box center [567, 345] width 136 height 29
type textarea "15, oyewole street, abule iroko, ogun state akintoyeabiola2018@gmail.com"
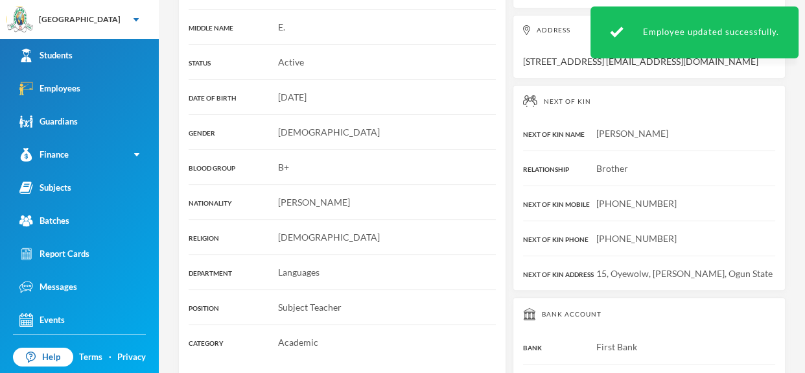
scroll to position [396, 0]
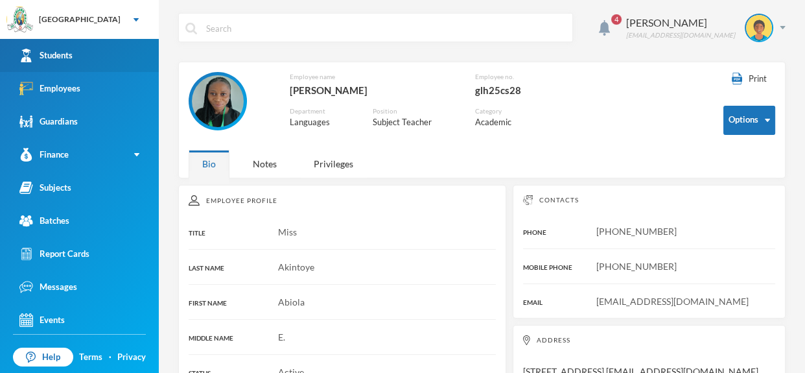
click at [140, 41] on link "Students" at bounding box center [79, 55] width 159 height 33
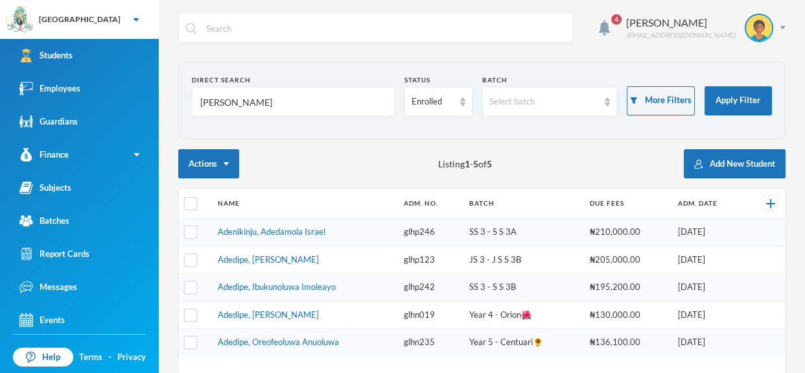
click at [285, 82] on div "Direct Search" at bounding box center [293, 80] width 203 height 10
click at [275, 91] on input "Adenike" at bounding box center [293, 102] width 189 height 29
type input "A"
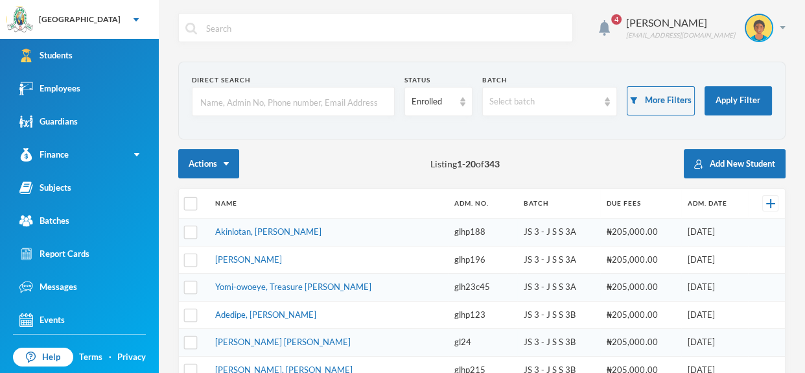
click at [311, 103] on input "text" at bounding box center [293, 102] width 189 height 29
click at [143, 97] on link "Employees" at bounding box center [79, 88] width 159 height 33
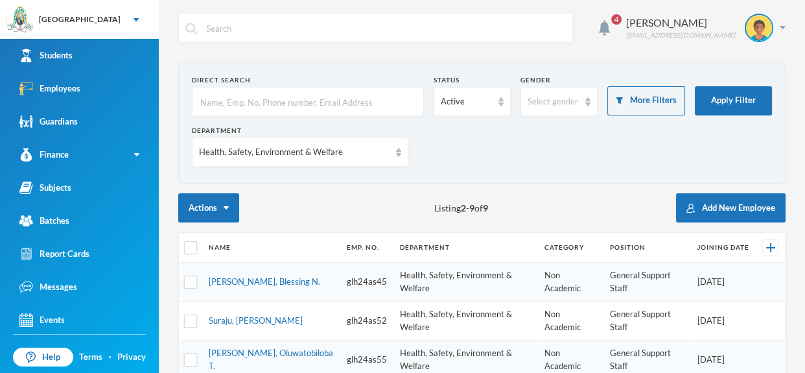
click at [259, 107] on input "text" at bounding box center [308, 102] width 218 height 29
click at [368, 100] on input "text" at bounding box center [308, 102] width 218 height 29
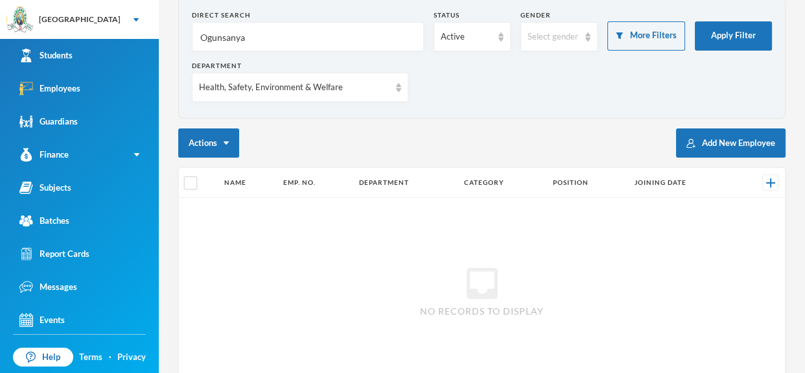
scroll to position [66, 0]
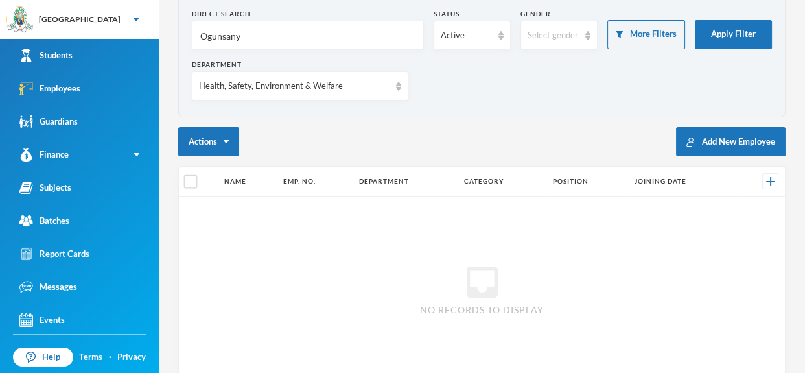
type input "Ogunsan"
click at [134, 49] on link "Students" at bounding box center [79, 55] width 159 height 33
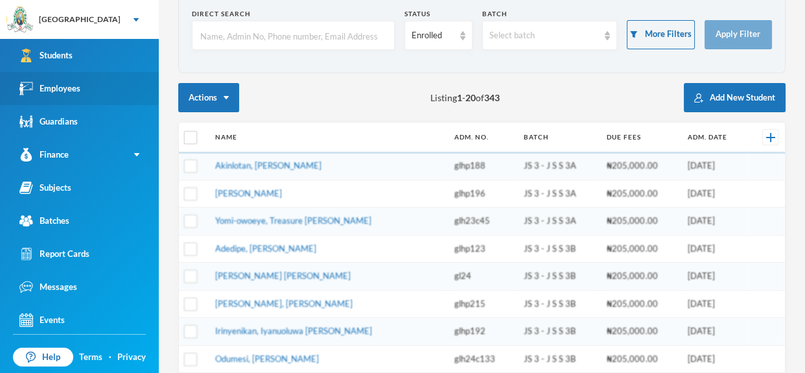
click at [126, 86] on link "Employees" at bounding box center [79, 88] width 159 height 33
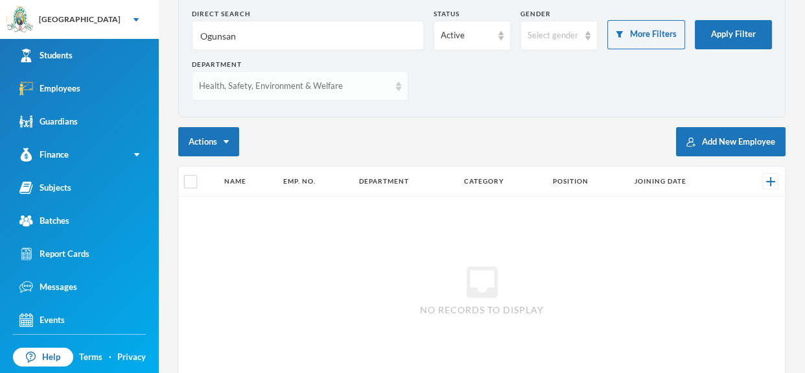
click at [396, 89] on img at bounding box center [398, 86] width 5 height 9
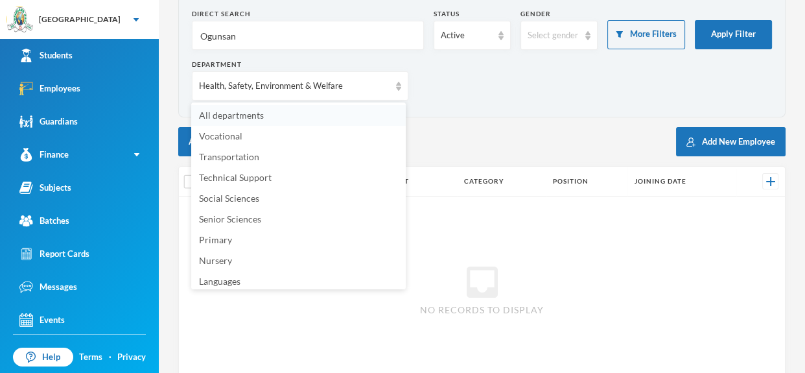
click at [356, 121] on li "All departments" at bounding box center [298, 115] width 215 height 21
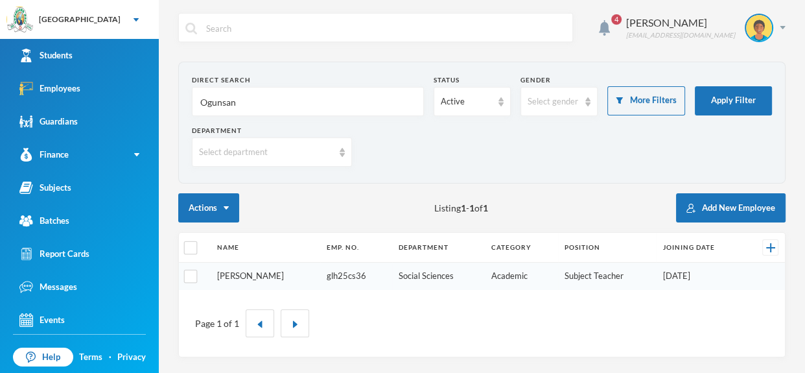
click at [279, 275] on link "Ogunsanya, Kolawole P." at bounding box center [250, 275] width 67 height 10
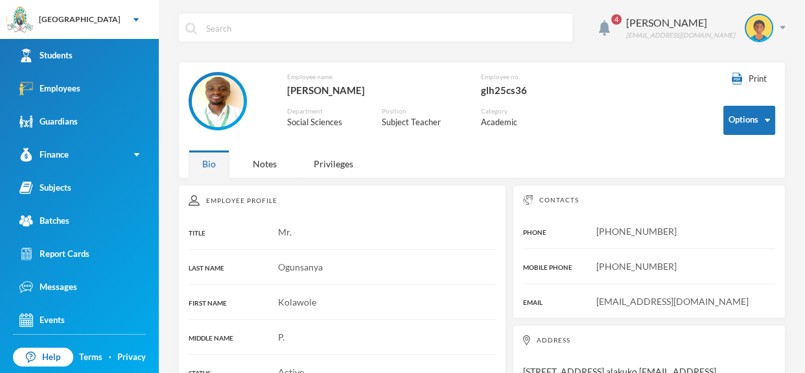
scroll to position [383, 0]
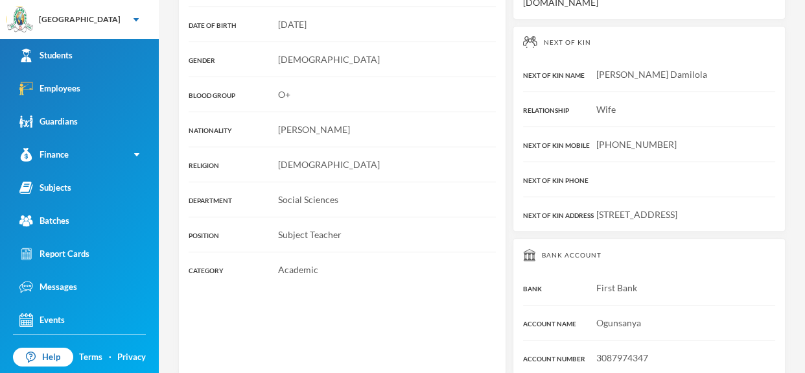
click at [681, 296] on div "Bank Account BANK First Bank ACCOUNT NAME Ogunsanya ACCOUNT NUMBER 3087974347" at bounding box center [649, 306] width 273 height 137
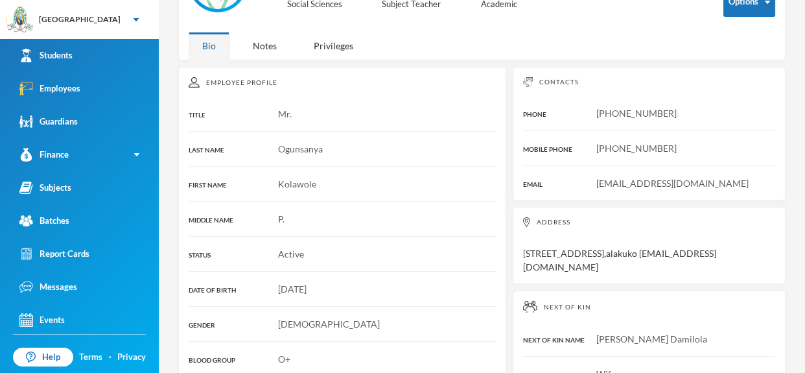
scroll to position [0, 0]
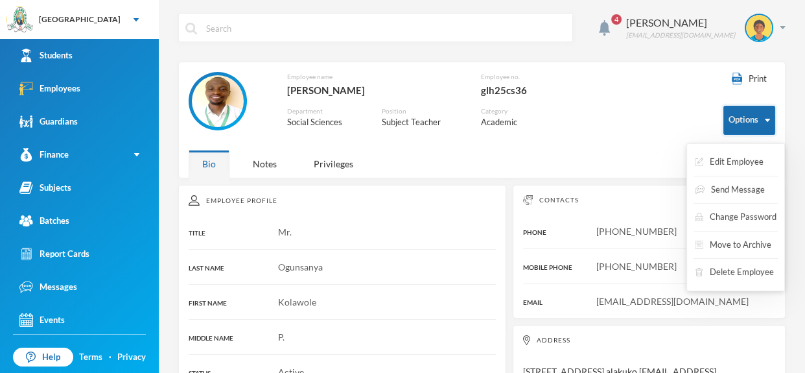
click at [769, 117] on button "Options" at bounding box center [750, 120] width 52 height 29
click at [740, 158] on button "Edit Employee" at bounding box center [729, 161] width 71 height 23
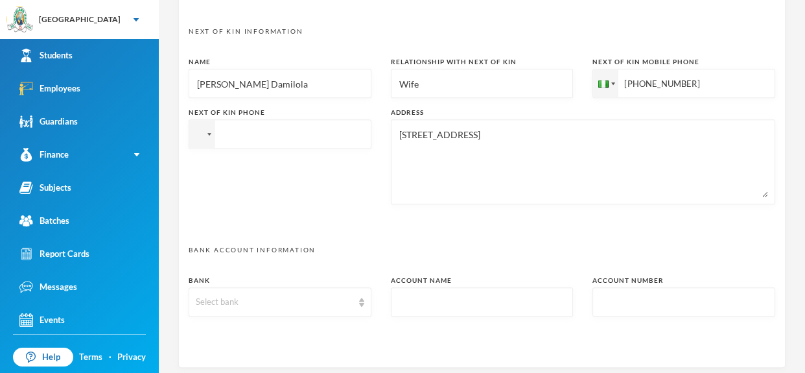
scroll to position [713, 0]
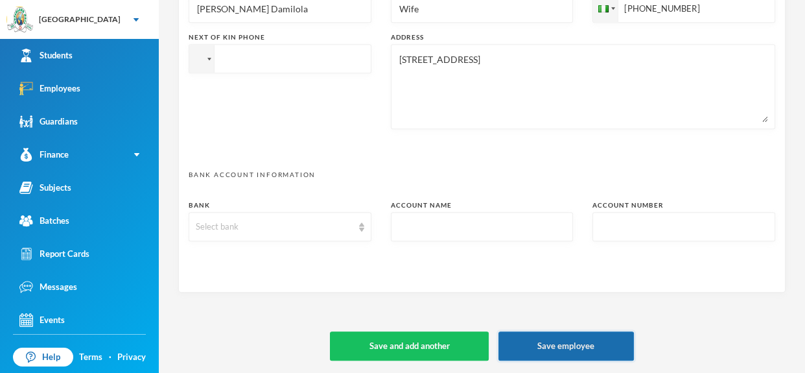
click at [555, 338] on button "Save employee" at bounding box center [567, 345] width 136 height 29
type textarea "1, sholol Street,Alakuko ognskola@gmail.com"
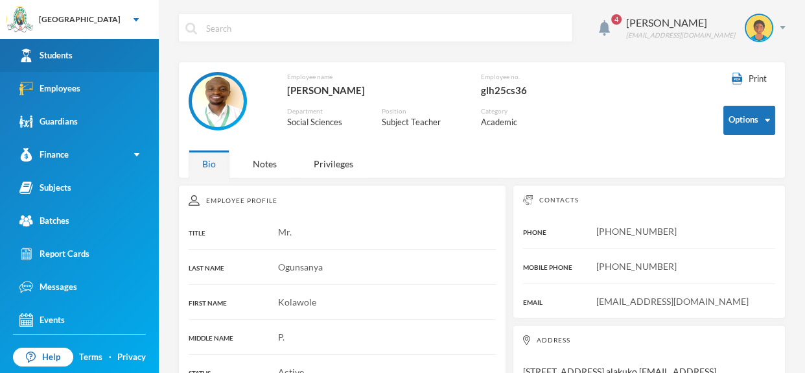
click at [97, 60] on link "Students" at bounding box center [79, 55] width 159 height 33
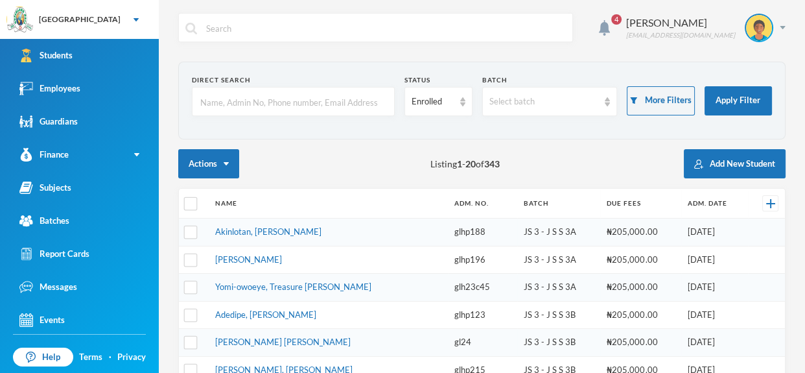
click at [250, 102] on input "text" at bounding box center [293, 102] width 189 height 29
click at [130, 92] on link "Employees" at bounding box center [79, 88] width 159 height 33
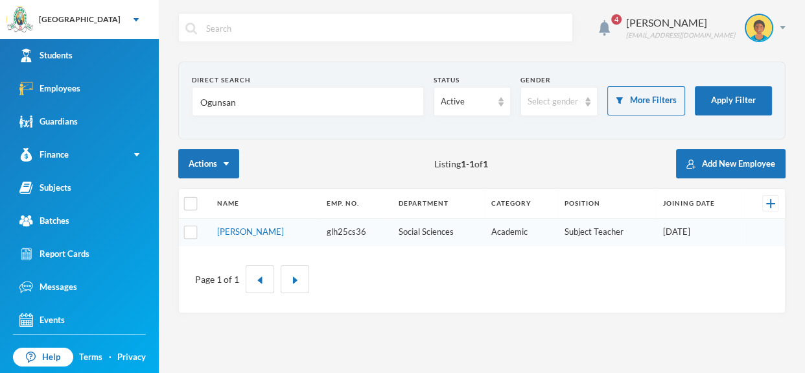
click at [243, 100] on input "Ogunsan" at bounding box center [308, 102] width 218 height 29
type input "O"
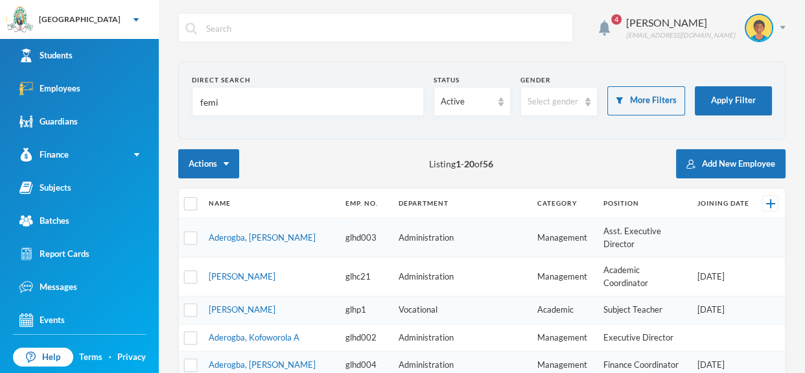
type input "femi"
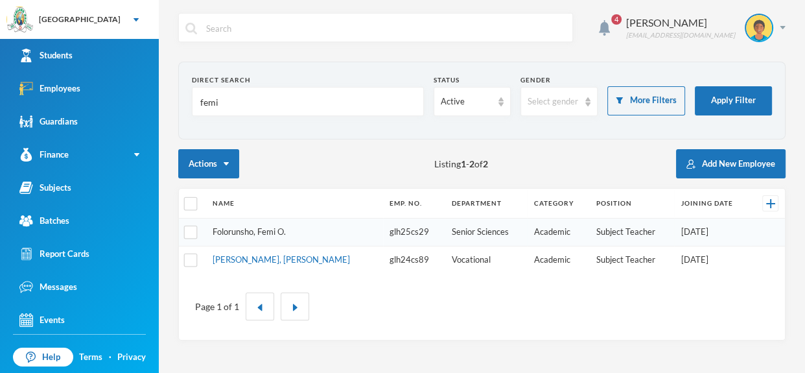
click at [255, 231] on link "Folorunsho, Femi O." at bounding box center [249, 231] width 73 height 10
